Goal: Task Accomplishment & Management: Manage account settings

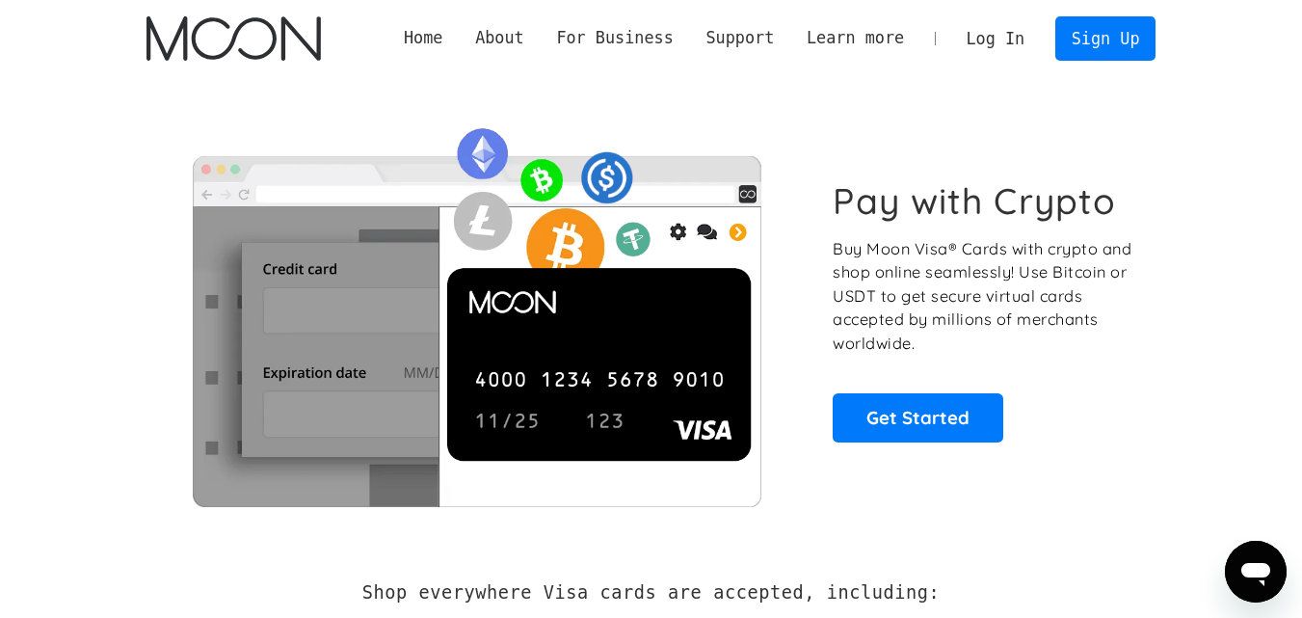
click at [992, 31] on link "Log In" at bounding box center [995, 38] width 91 height 42
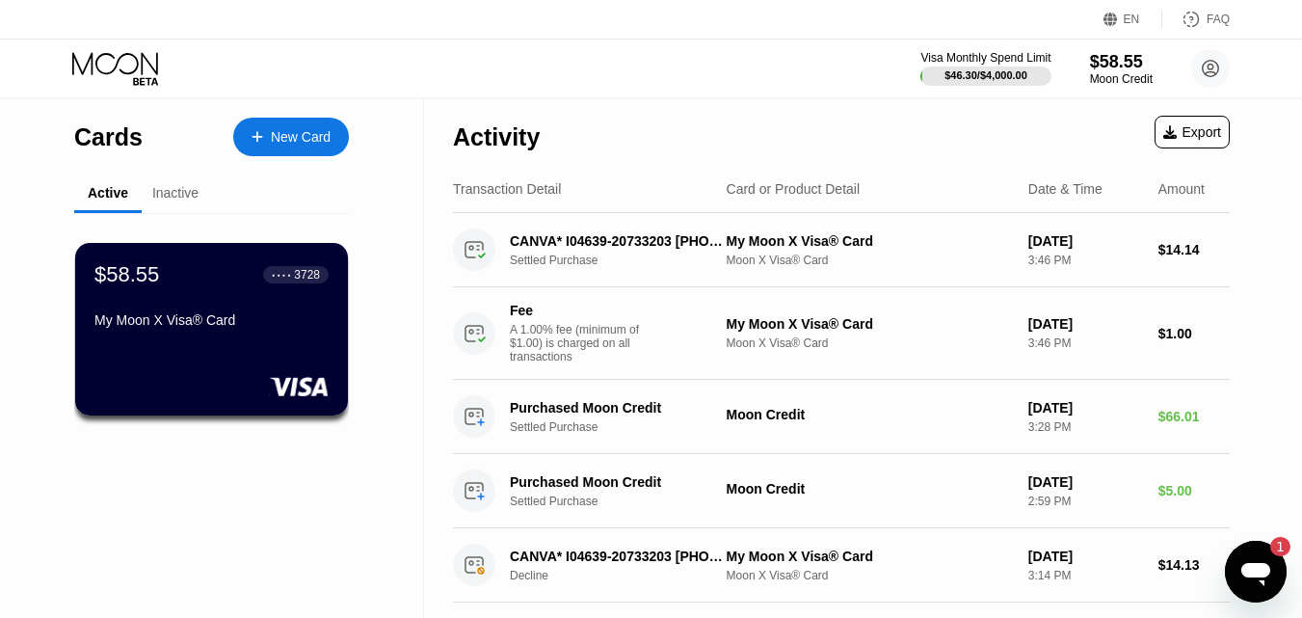
click at [1192, 75] on icon at bounding box center [1210, 68] width 39 height 39
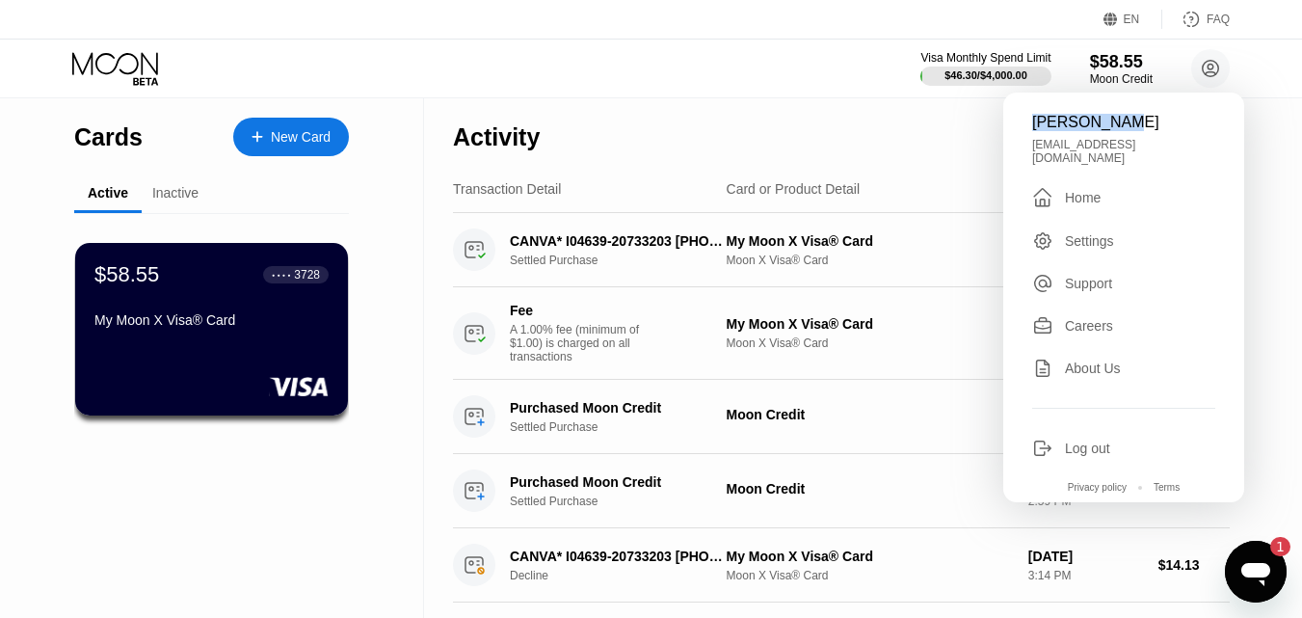
drag, startPoint x: 1033, startPoint y: 123, endPoint x: 1138, endPoint y: 118, distance: 105.2
click at [1138, 118] on div "[PERSON_NAME]" at bounding box center [1123, 122] width 183 height 17
copy div "[PERSON_NAME]"
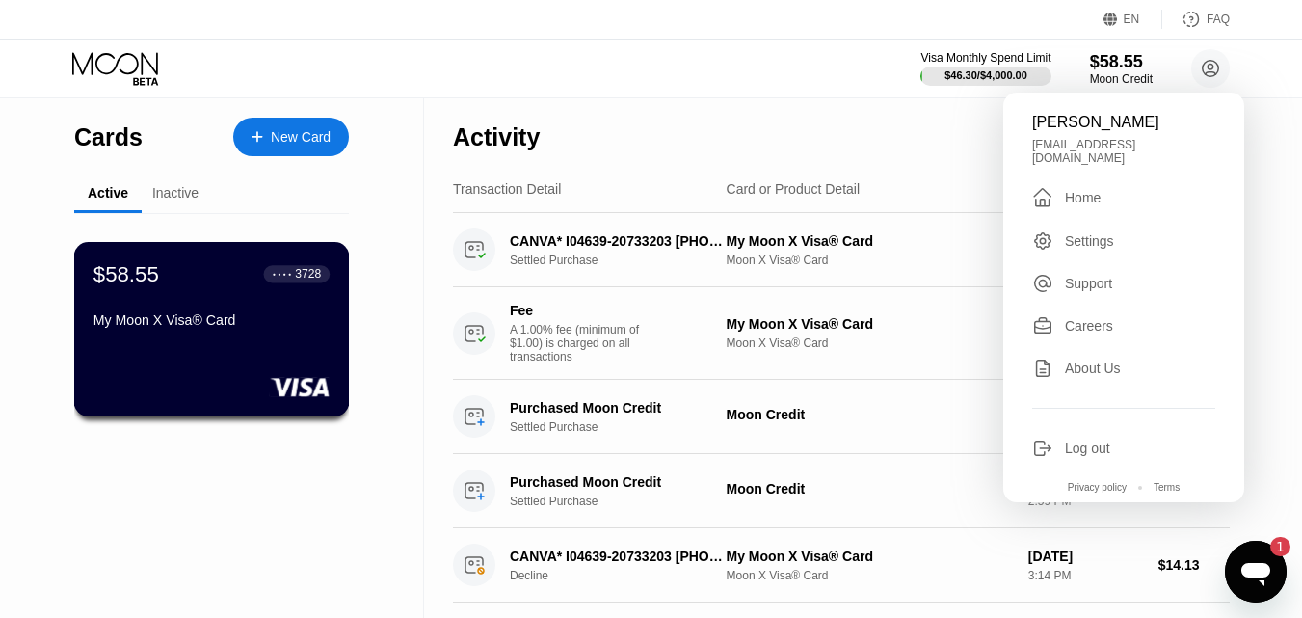
click at [150, 328] on div "My Moon X Visa® Card" at bounding box center [211, 319] width 236 height 15
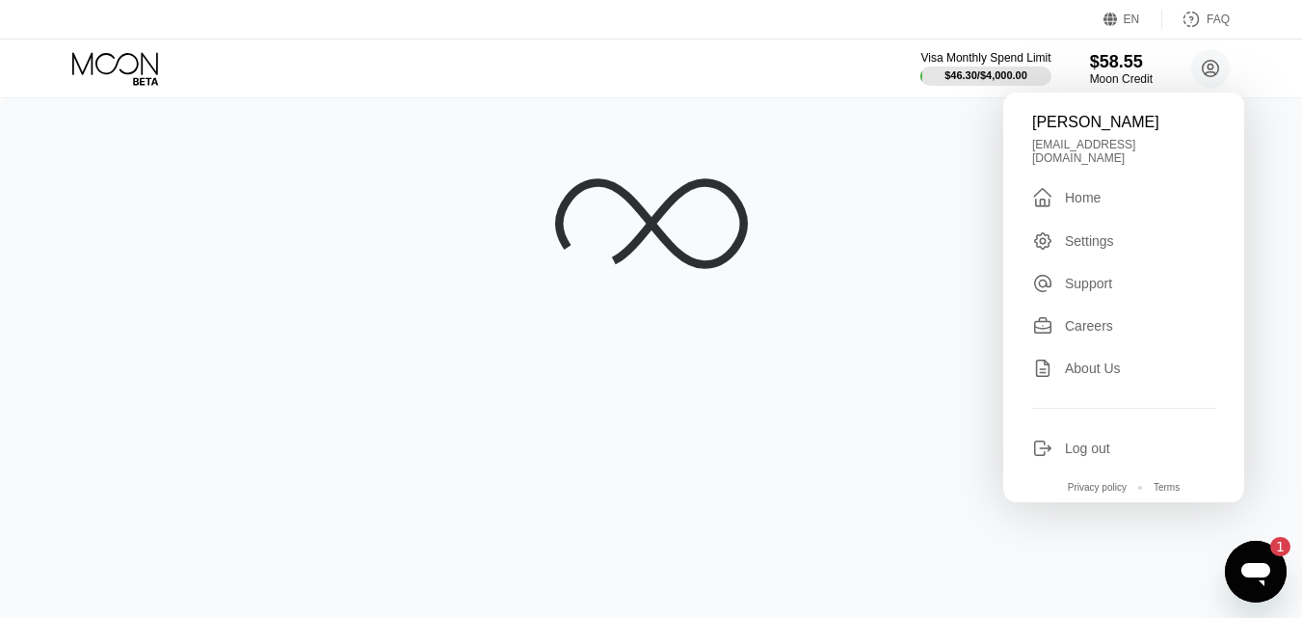
click at [383, 77] on div "Visa Monthly Spend Limit $46.30 / $4,000.00 $58.55 Moon Credit [PERSON_NAME] [E…" at bounding box center [651, 69] width 1302 height 58
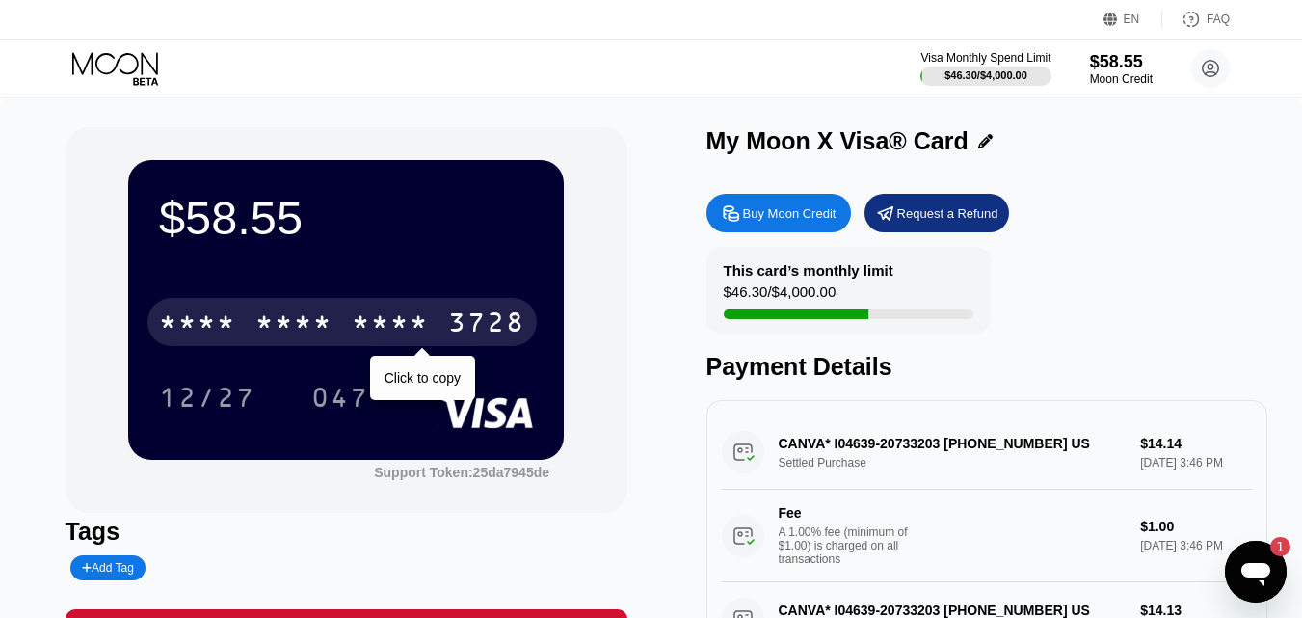
click at [283, 322] on div "* * * *" at bounding box center [293, 324] width 77 height 31
